Goal: Information Seeking & Learning: Learn about a topic

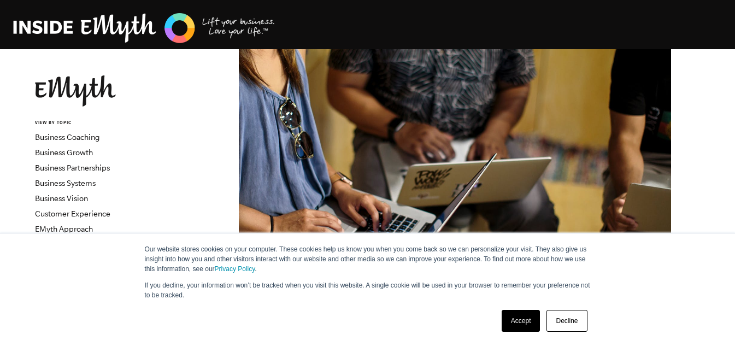
click at [556, 311] on link "Decline" at bounding box center [566, 321] width 40 height 22
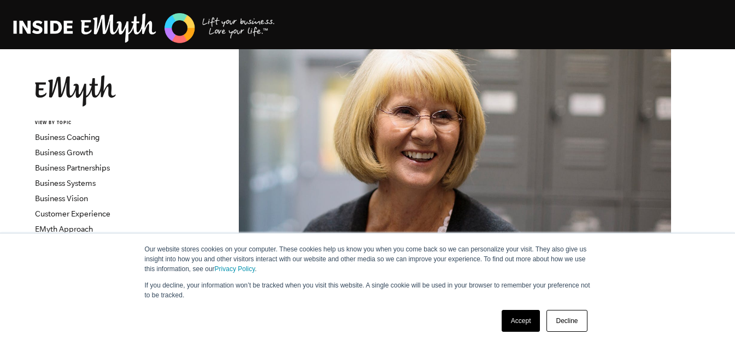
click at [571, 323] on link "Decline" at bounding box center [566, 321] width 40 height 22
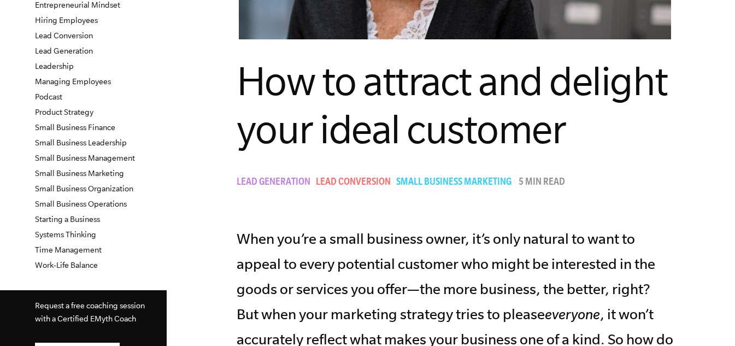
scroll to position [1942, 0]
